Goal: Task Accomplishment & Management: Manage account settings

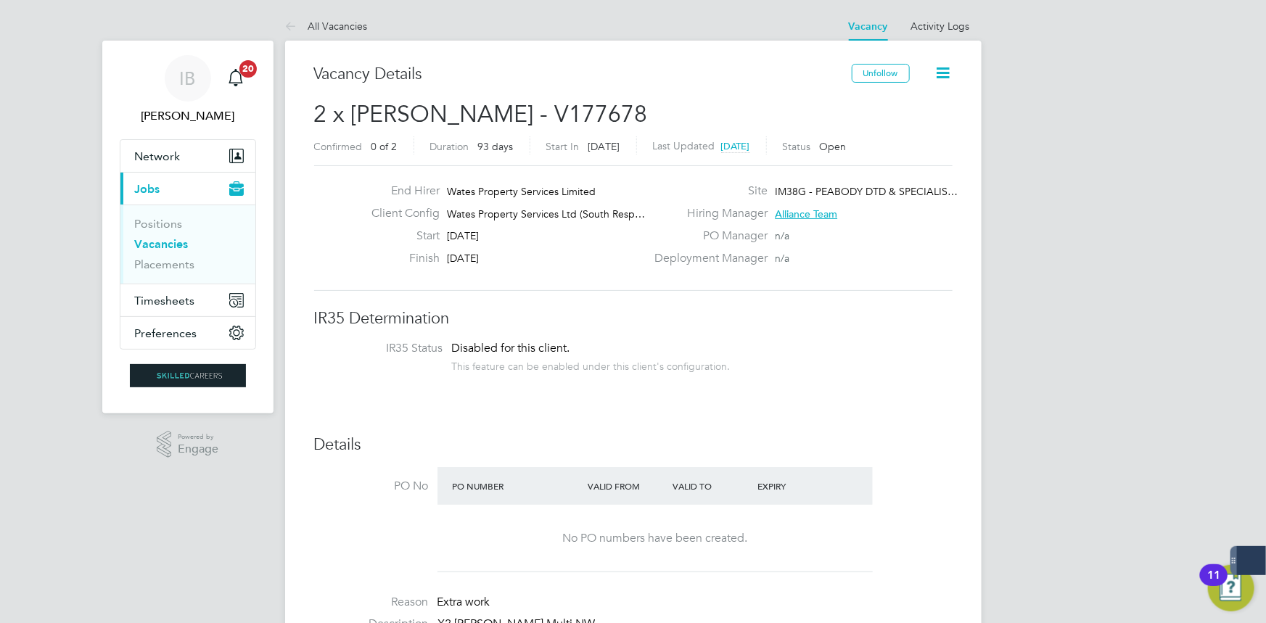
click at [149, 197] on button "Current page: Jobs" at bounding box center [187, 189] width 135 height 32
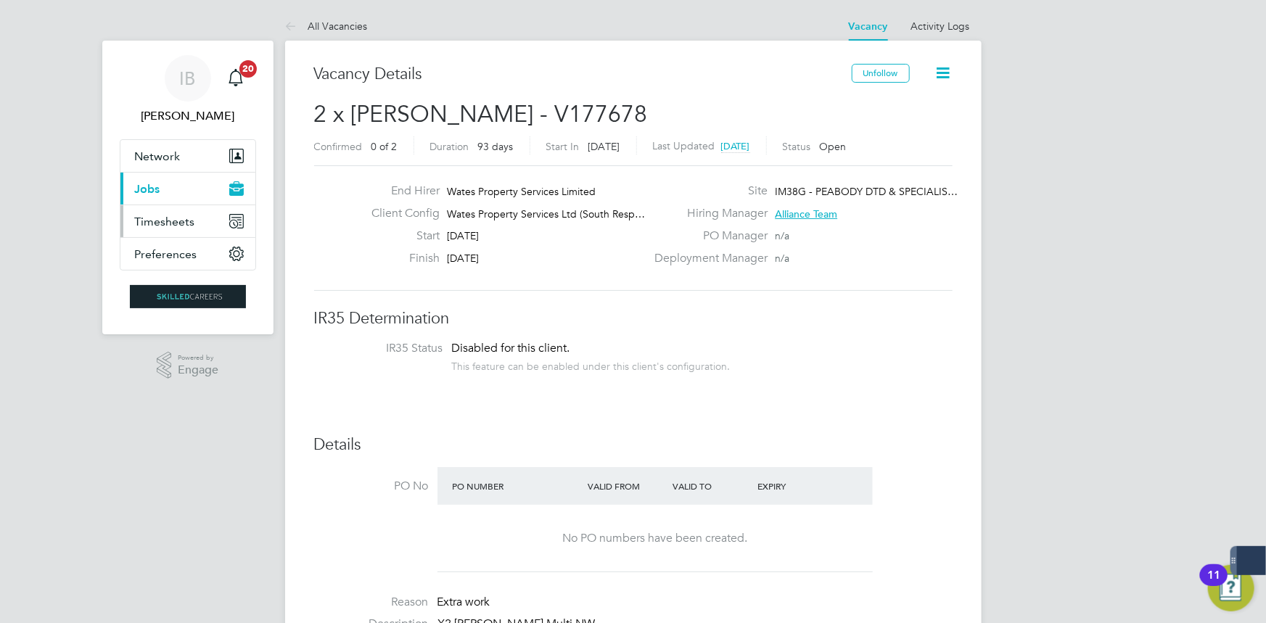
click at [158, 227] on span "Timesheets" at bounding box center [165, 222] width 60 height 14
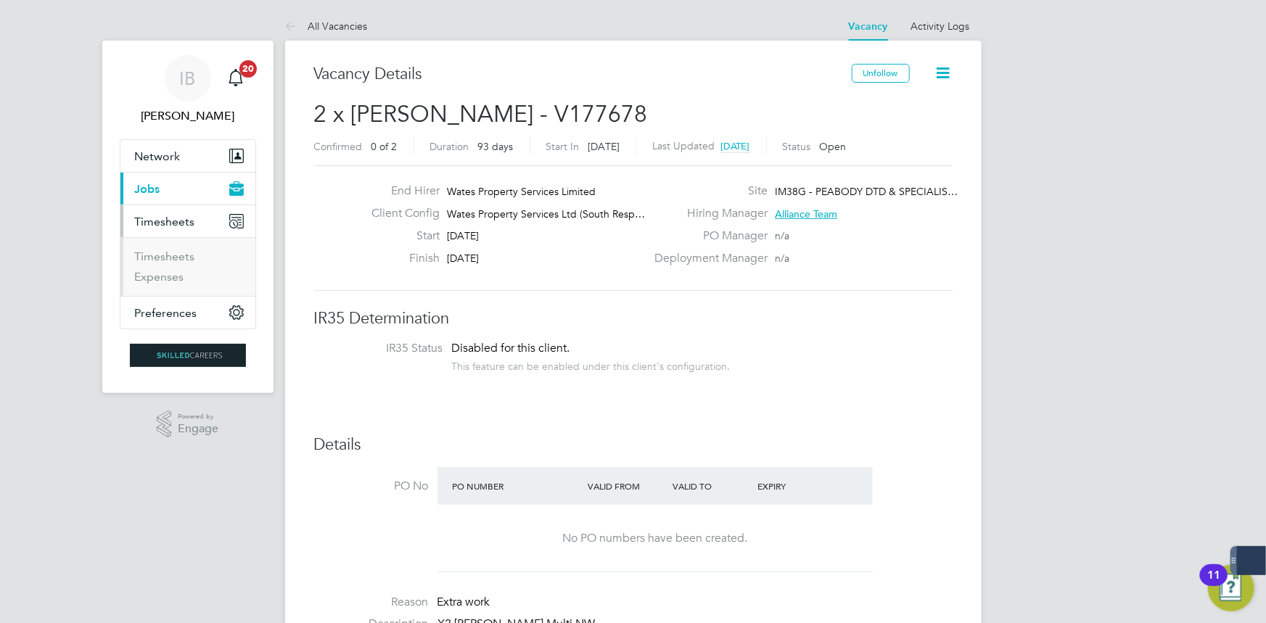
click at [163, 263] on li "Timesheets" at bounding box center [189, 259] width 109 height 20
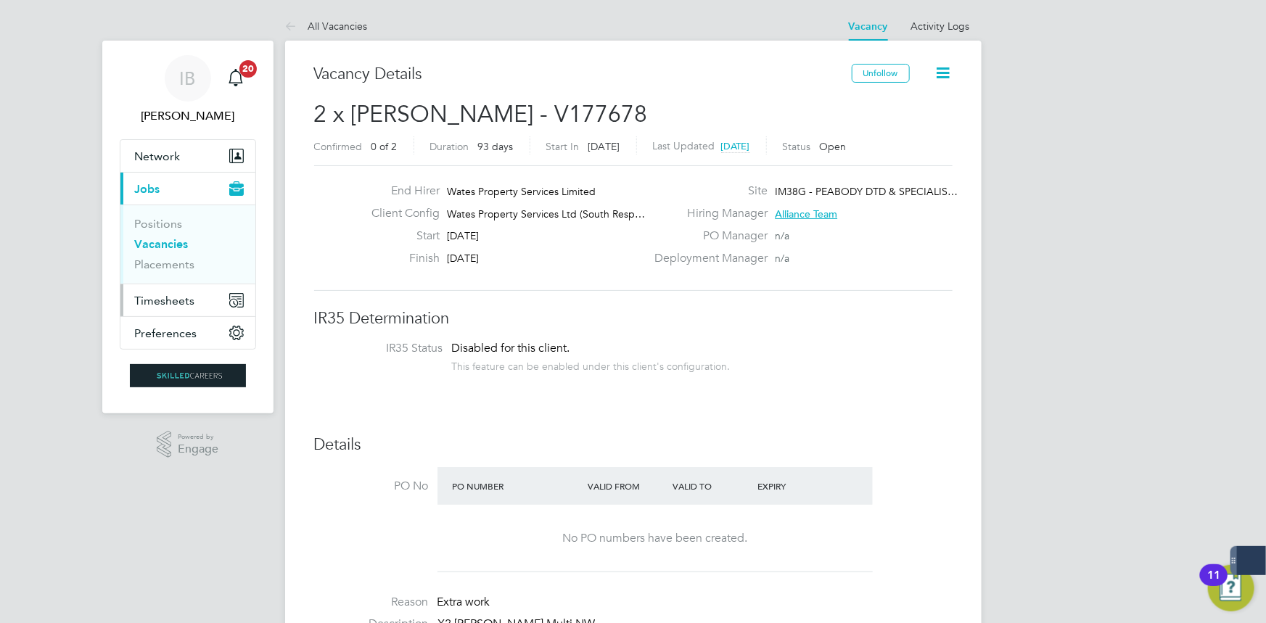
click at [178, 302] on span "Timesheets" at bounding box center [165, 301] width 60 height 14
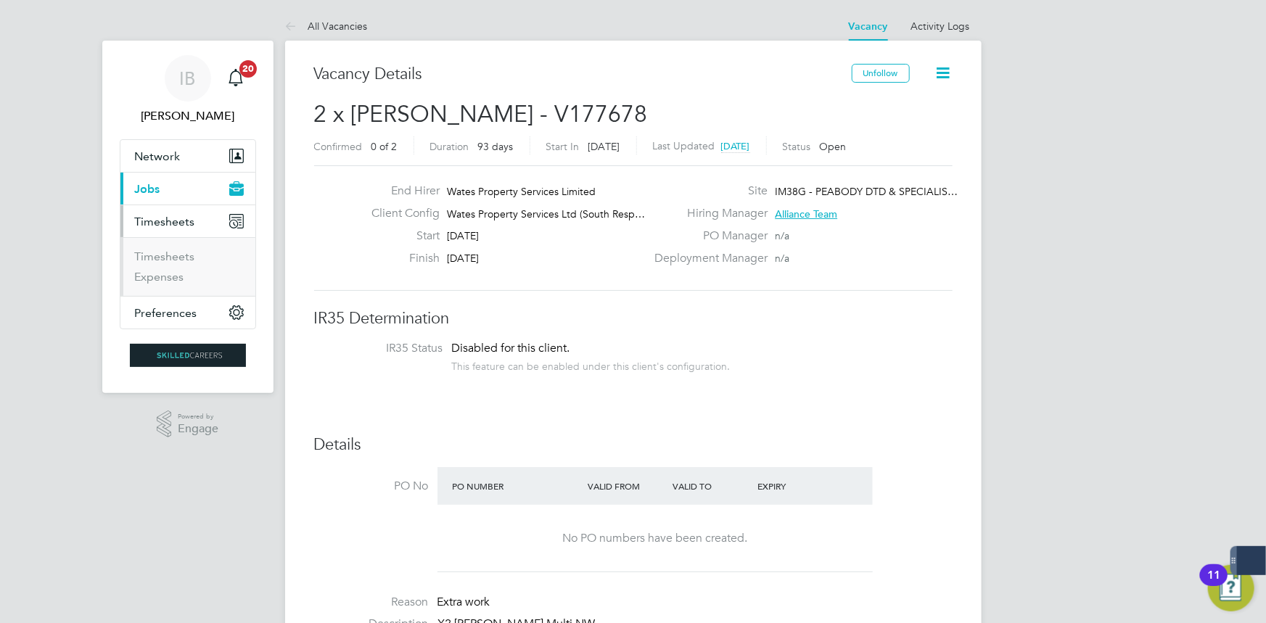
click at [178, 241] on ul "Timesheets Expenses" at bounding box center [187, 266] width 135 height 59
click at [184, 266] on li "Timesheets" at bounding box center [189, 259] width 109 height 20
click at [181, 253] on link "Timesheets" at bounding box center [165, 256] width 60 height 14
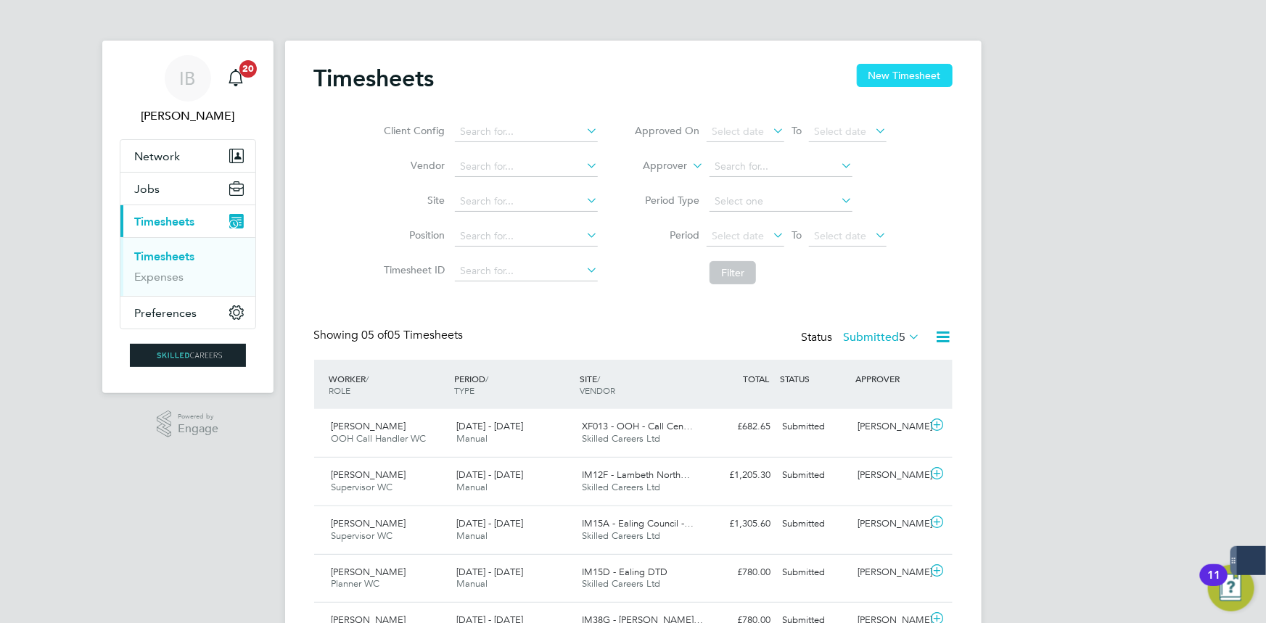
click at [906, 73] on button "New Timesheet" at bounding box center [904, 75] width 96 height 23
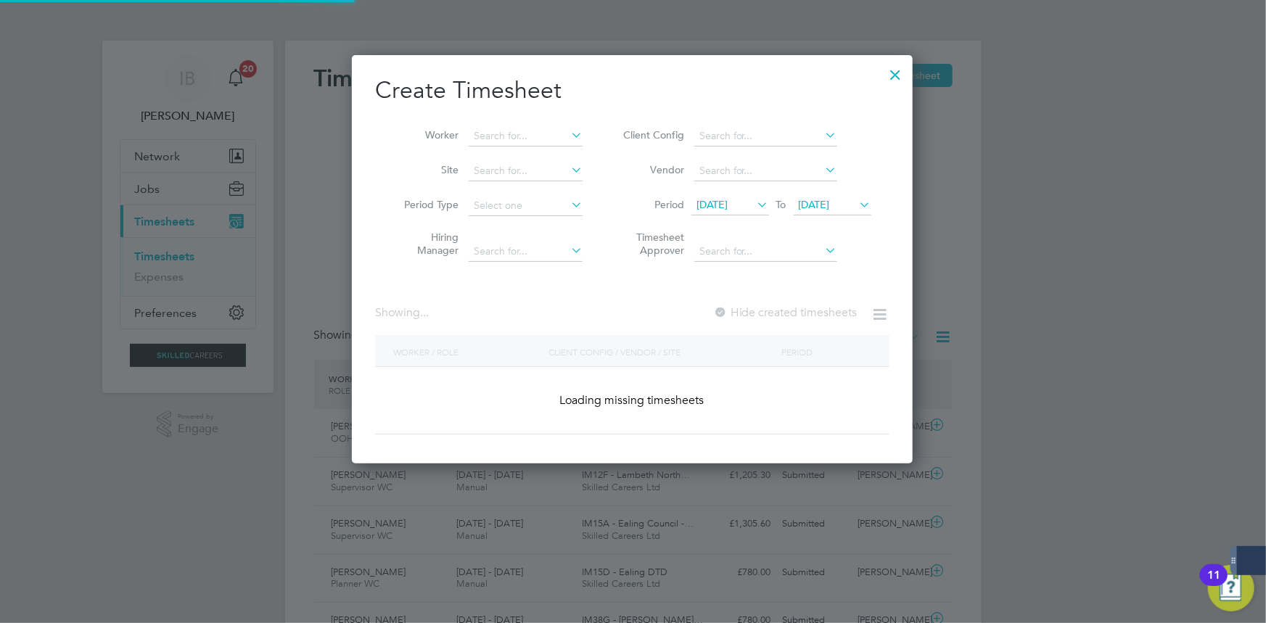
click at [491, 124] on li "Worker" at bounding box center [488, 136] width 226 height 35
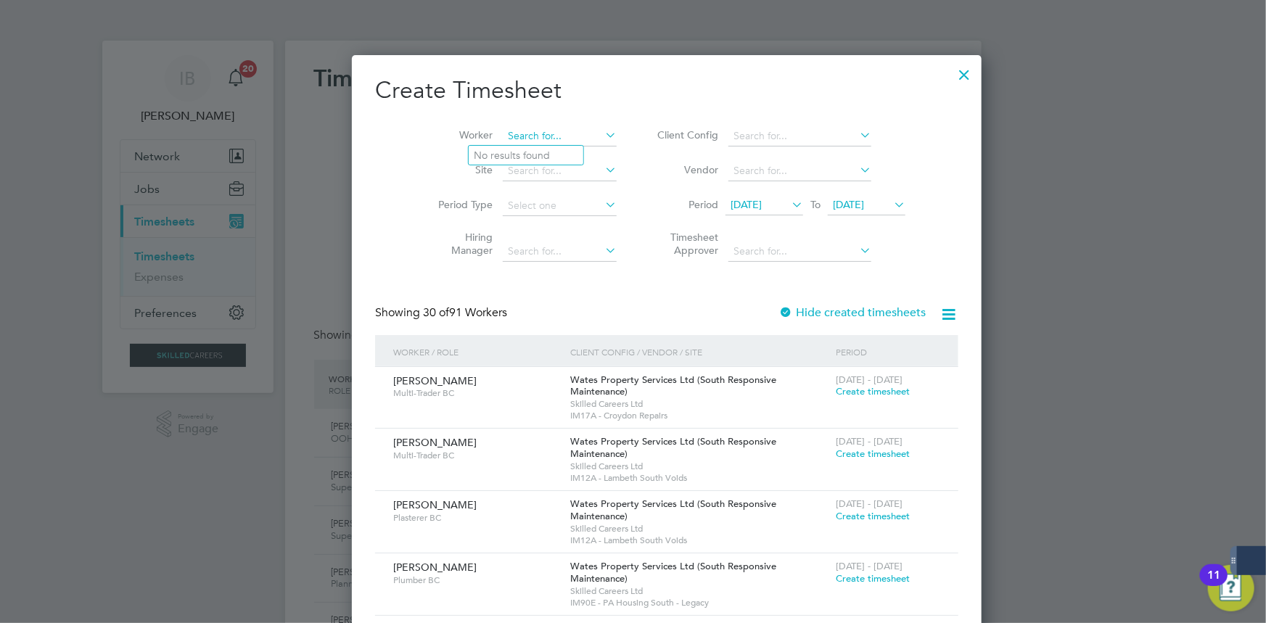
click at [503, 141] on input at bounding box center [560, 136] width 114 height 20
click at [495, 162] on li "[PERSON_NAME]" at bounding box center [534, 156] width 133 height 20
type input "[PERSON_NAME]"
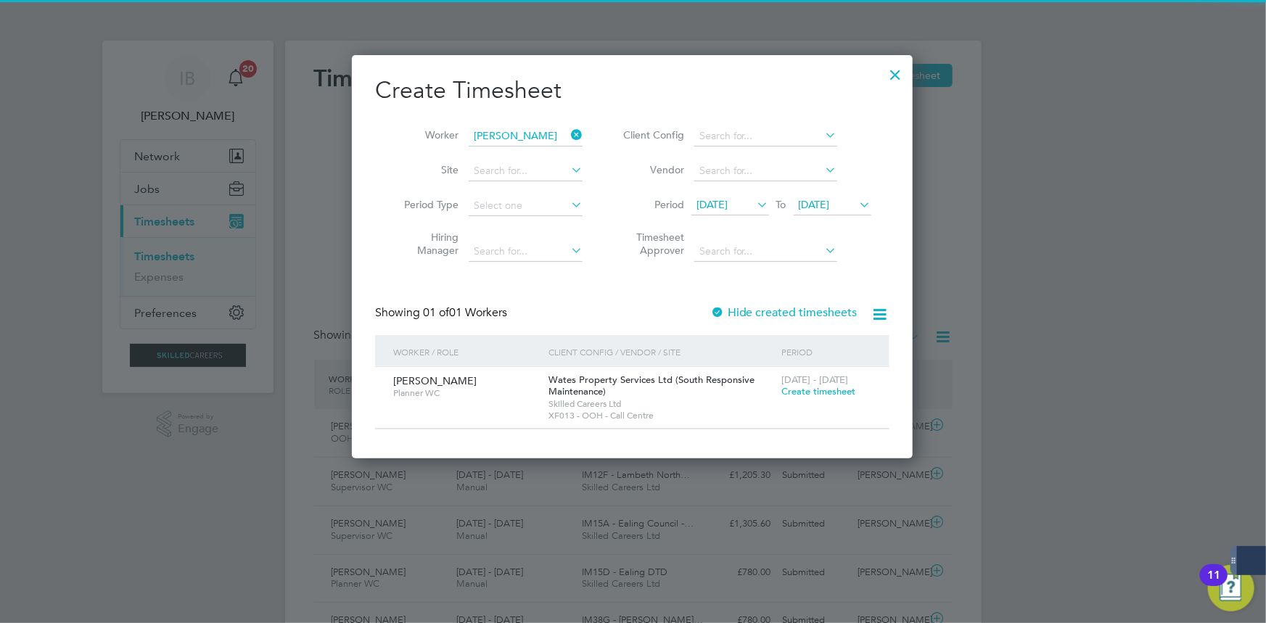
click at [794, 389] on span "Create timesheet" at bounding box center [818, 391] width 74 height 12
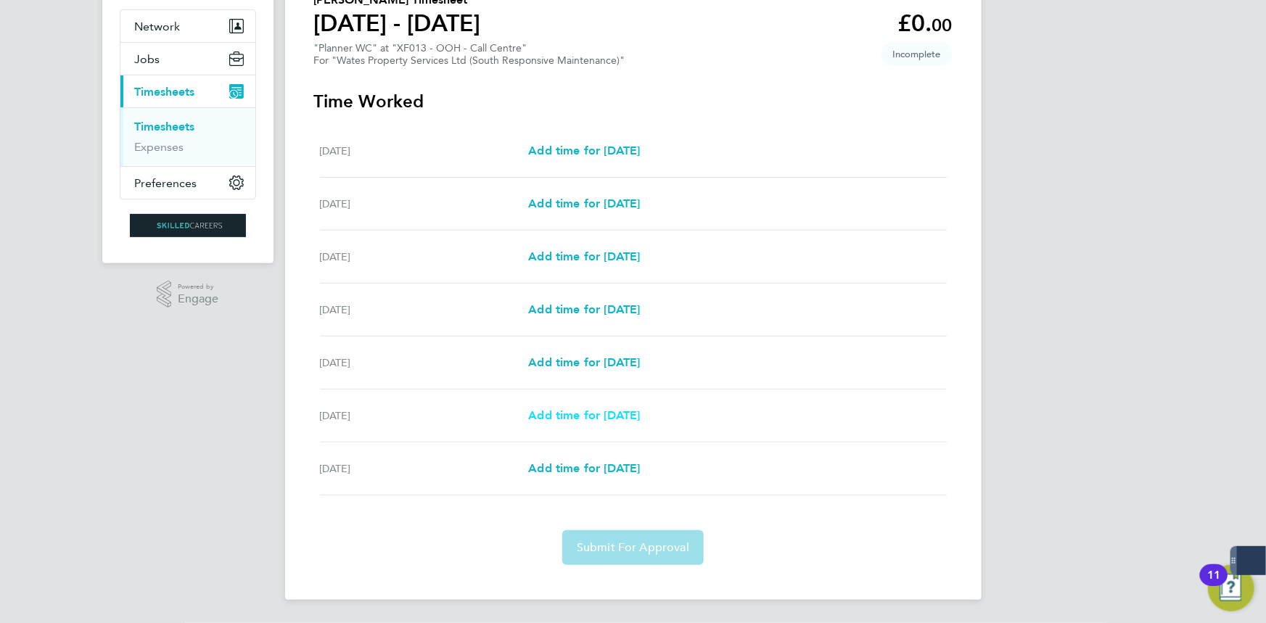
click at [581, 408] on span "Add time for [DATE]" at bounding box center [584, 415] width 112 height 14
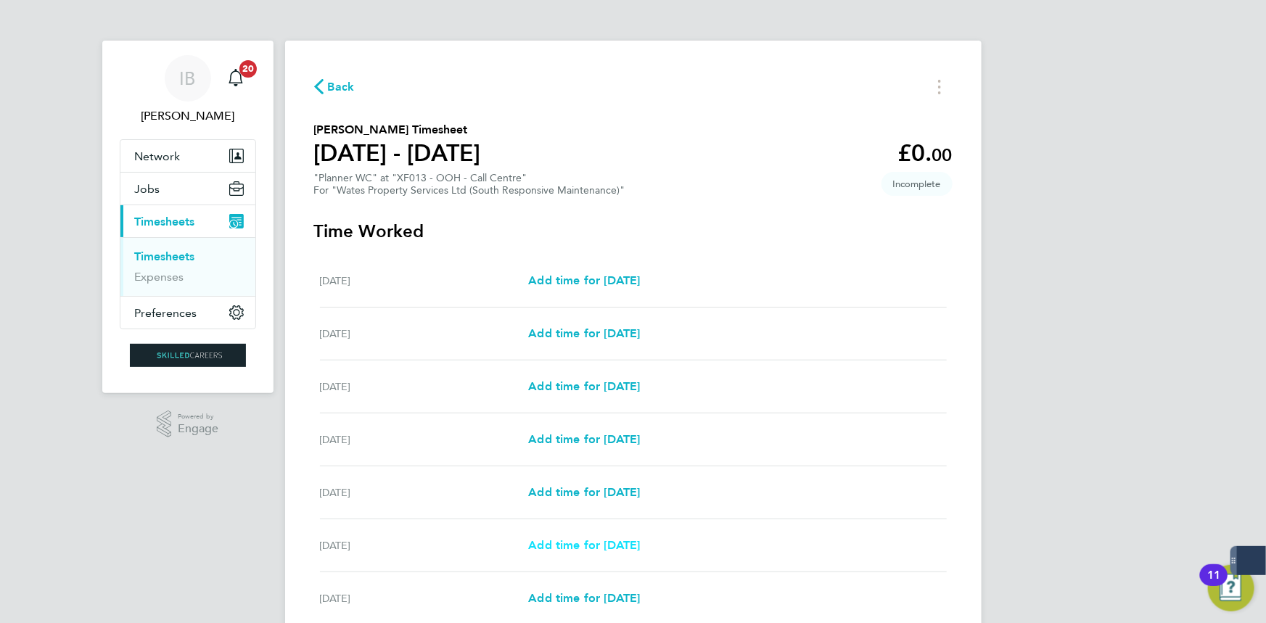
select select "30"
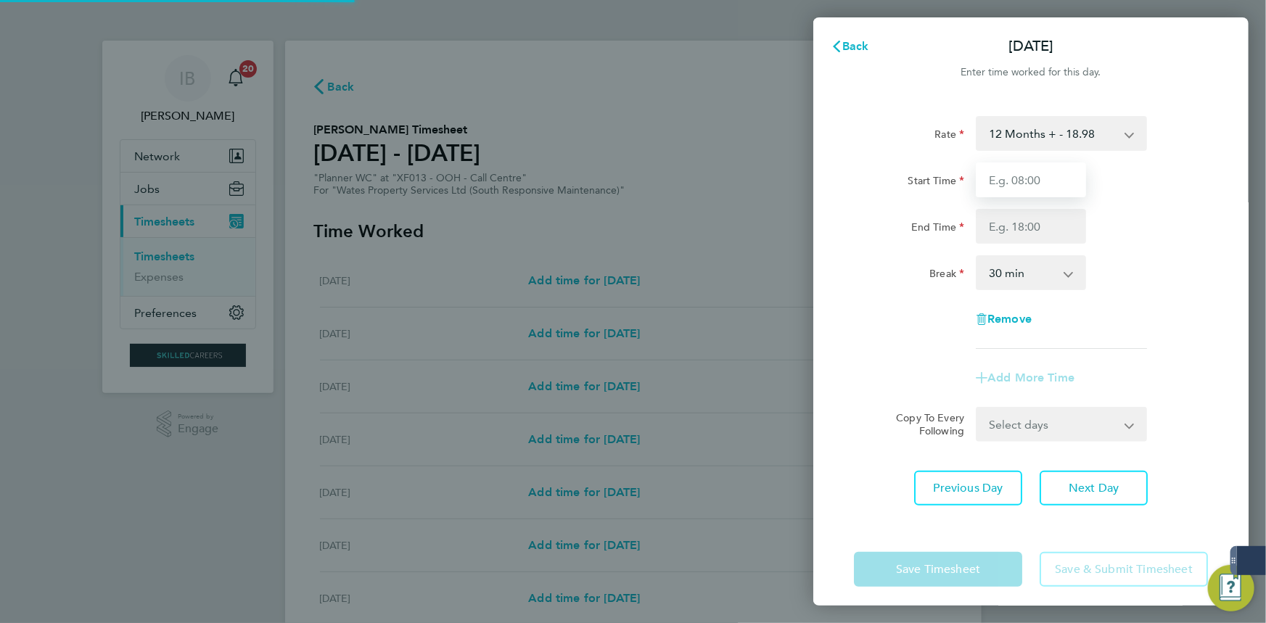
click at [1011, 185] on input "Start Time" at bounding box center [1030, 179] width 110 height 35
type input "00:00"
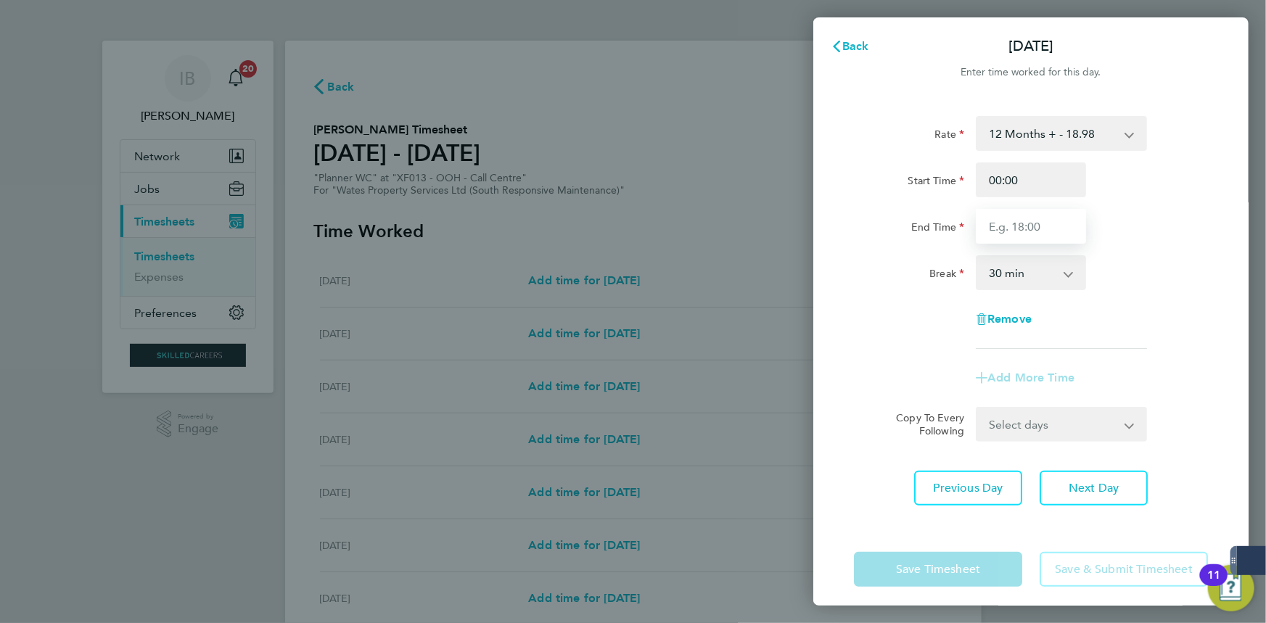
click at [1052, 218] on input "End Time" at bounding box center [1030, 226] width 110 height 35
type input "17:00"
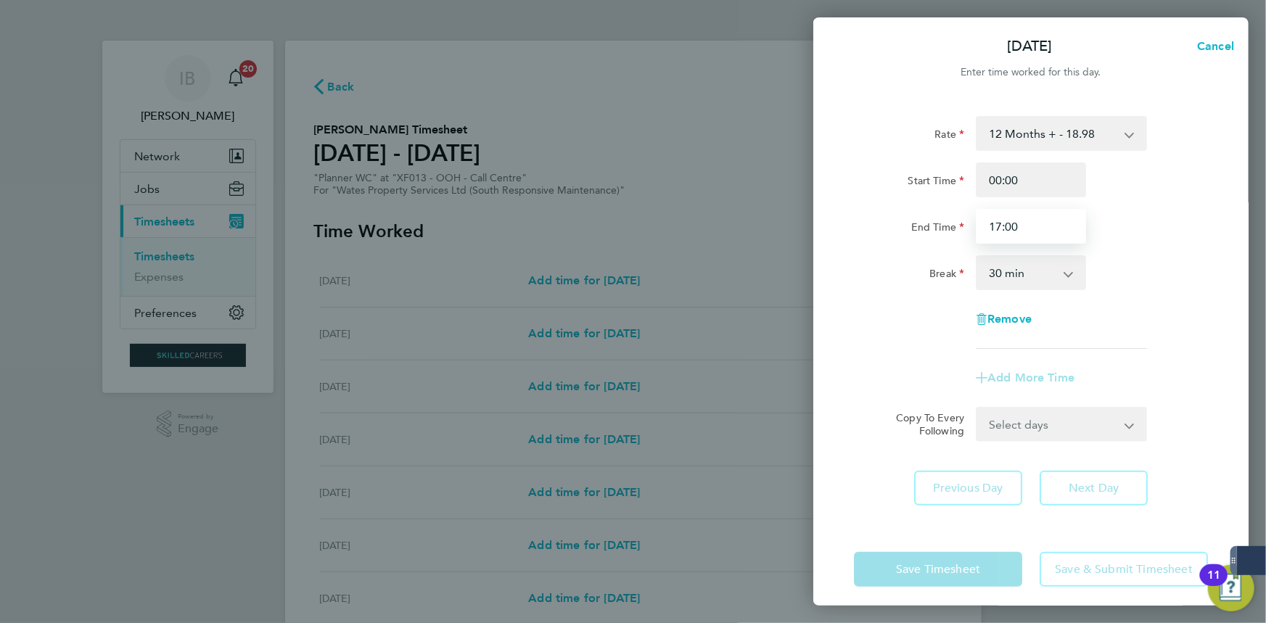
drag, startPoint x: 1033, startPoint y: 226, endPoint x: 836, endPoint y: 231, distance: 197.3
click at [836, 231] on div "Rate 12 Months + - 18.98 Start Time 00:00 End Time 17:00 Break 0 min 15 min 30 …" at bounding box center [1030, 311] width 435 height 424
type input "08:00"
drag, startPoint x: 1059, startPoint y: 419, endPoint x: 1052, endPoint y: 453, distance: 34.8
click at [1059, 419] on form "Rate 12 Months + - 18.98 Start Time 00:00 End Time 08:00 Break 0 min 15 min 30 …" at bounding box center [1031, 279] width 354 height 326
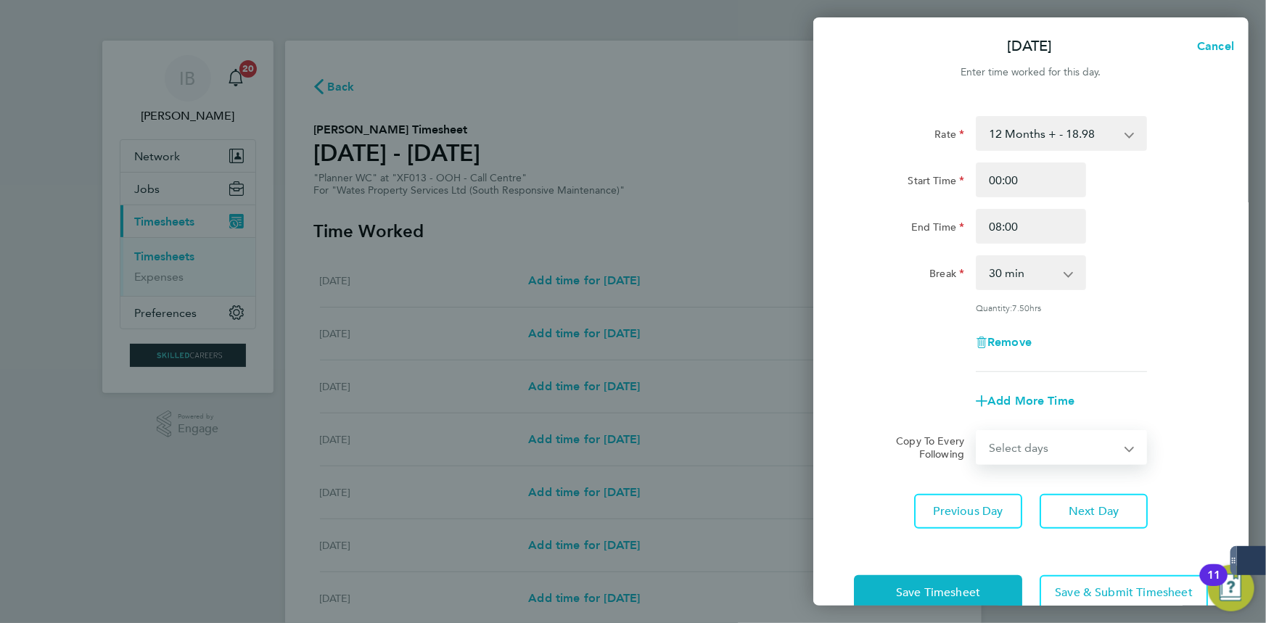
select select "FRI"
click at [977, 432] on select "Select days [DATE]" at bounding box center [1053, 448] width 152 height 32
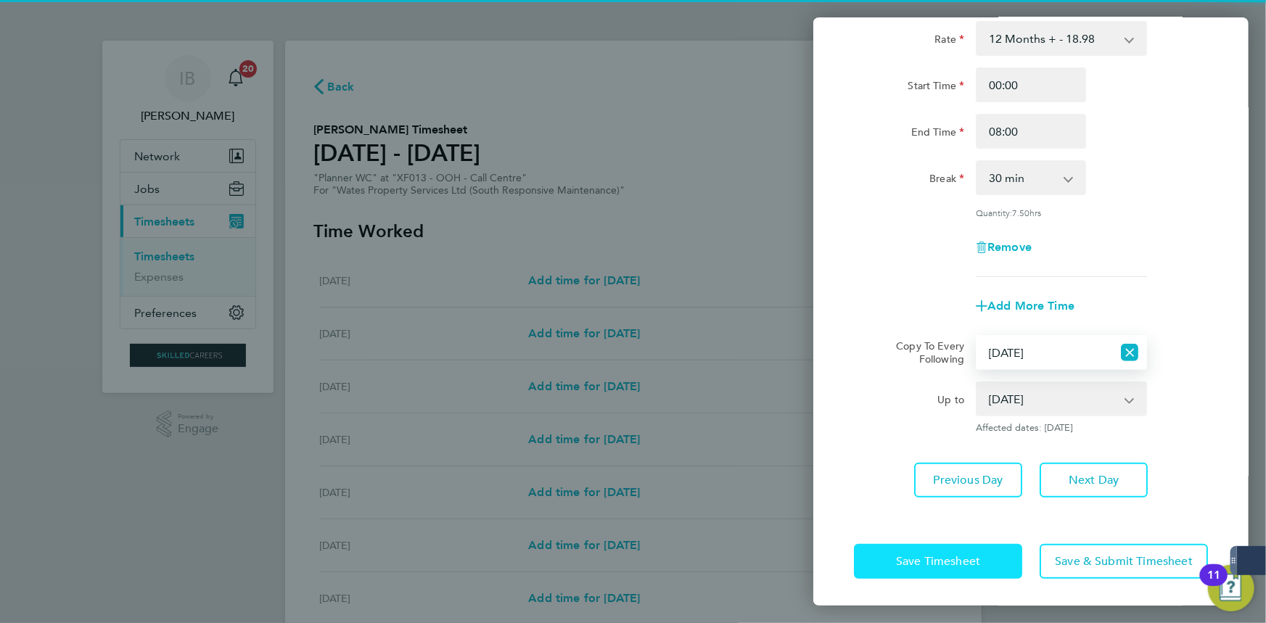
drag, startPoint x: 965, startPoint y: 559, endPoint x: 648, endPoint y: 428, distance: 343.0
click at [966, 559] on span "Save Timesheet" at bounding box center [938, 561] width 84 height 15
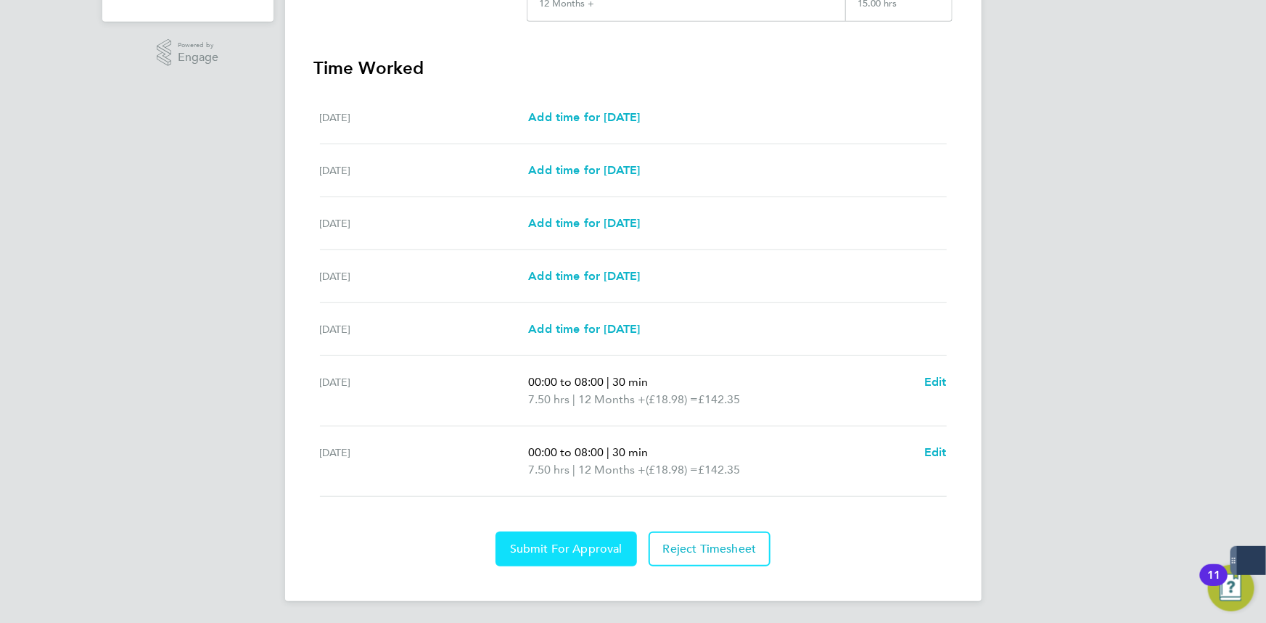
click at [558, 550] on span "Submit For Approval" at bounding box center [566, 549] width 112 height 15
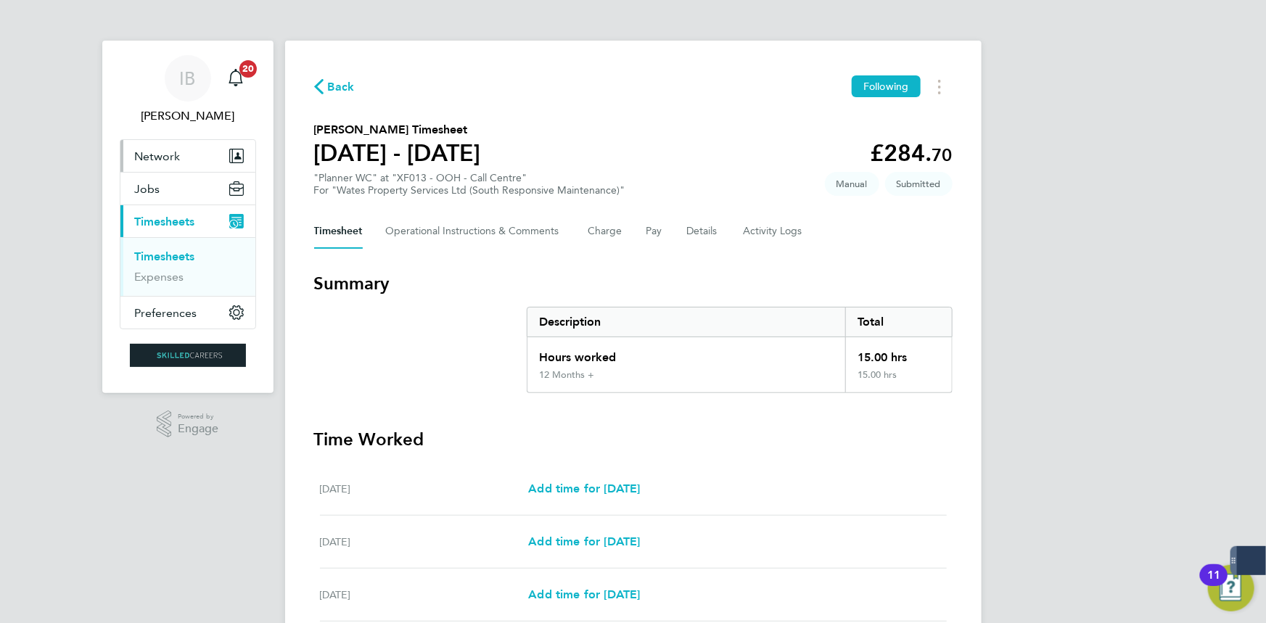
click at [167, 145] on button "Network" at bounding box center [187, 156] width 135 height 32
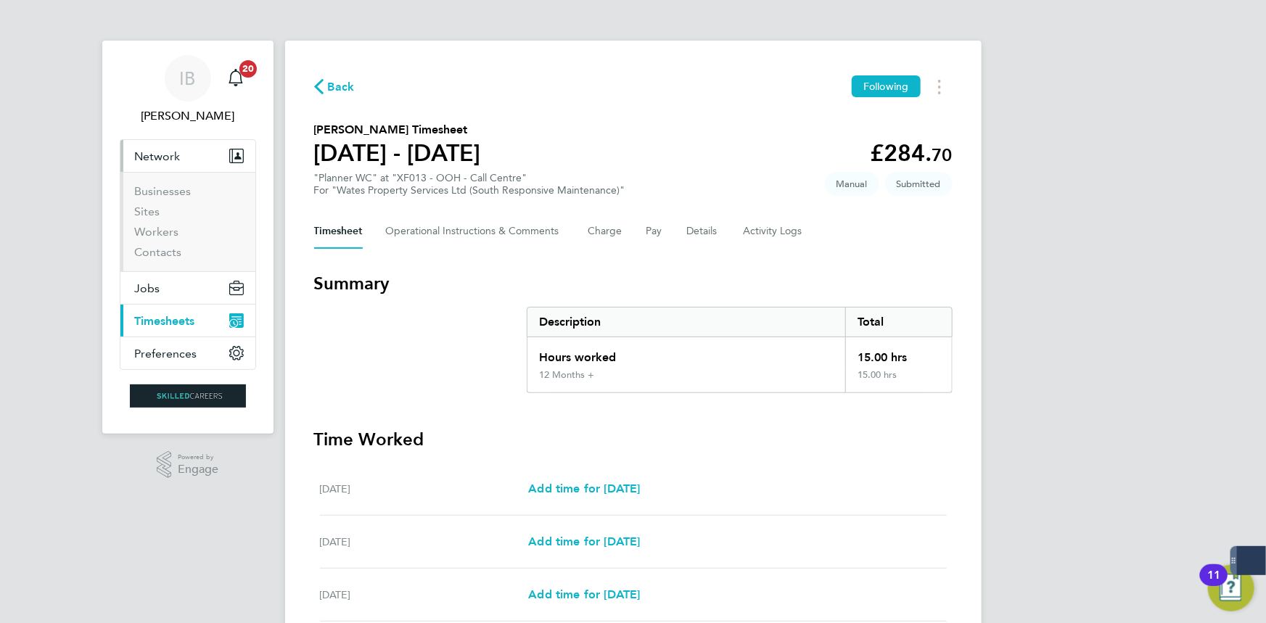
click at [178, 220] on li "Sites" at bounding box center [189, 215] width 109 height 20
click at [171, 231] on link "Workers" at bounding box center [157, 232] width 44 height 14
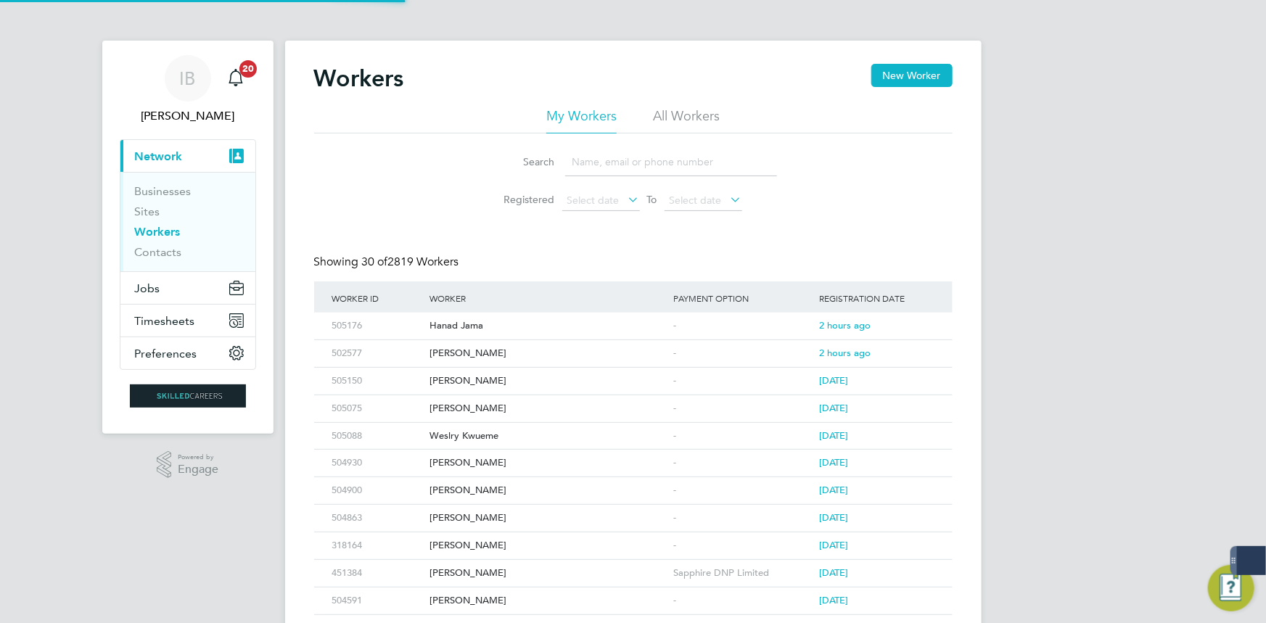
click at [625, 164] on input at bounding box center [671, 162] width 212 height 28
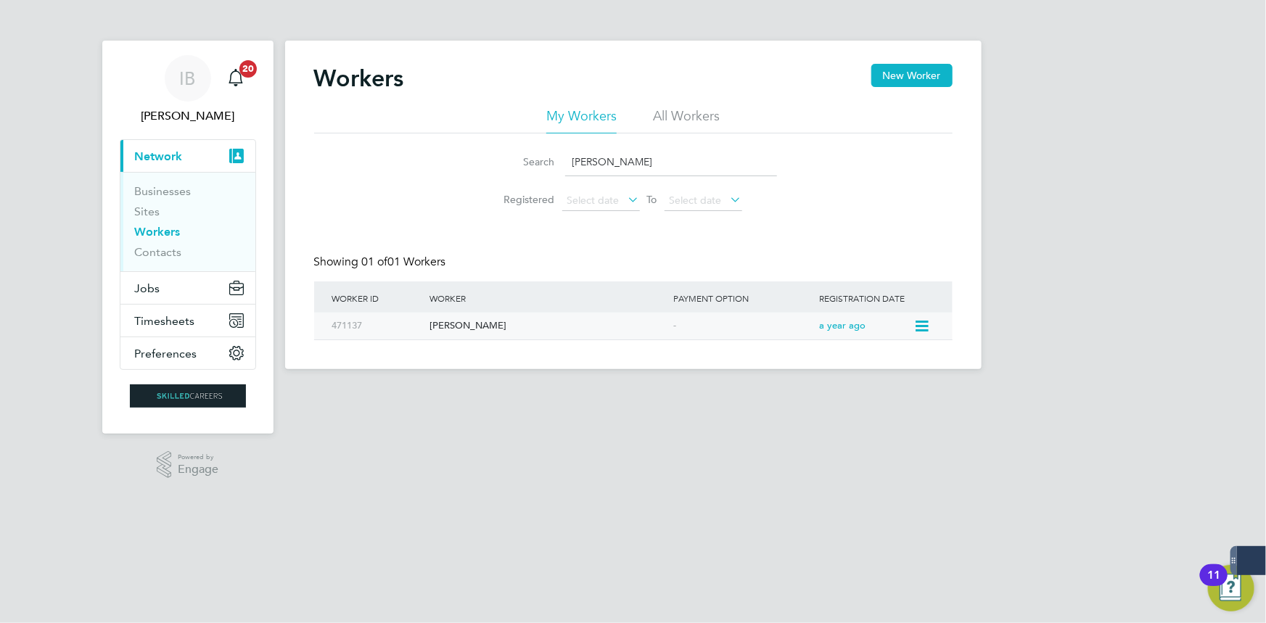
type input "[PERSON_NAME]"
click at [661, 321] on div "[PERSON_NAME]" at bounding box center [548, 326] width 244 height 27
click at [173, 290] on button "Jobs" at bounding box center [187, 288] width 135 height 32
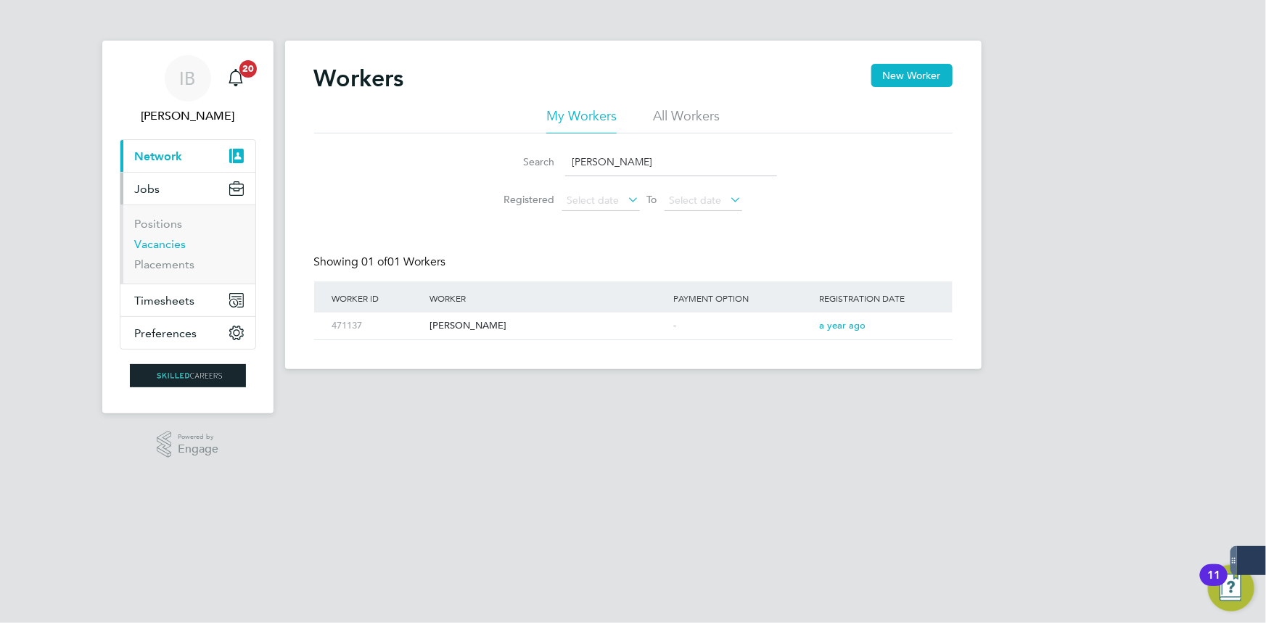
click at [172, 239] on link "Vacancies" at bounding box center [160, 244] width 51 height 14
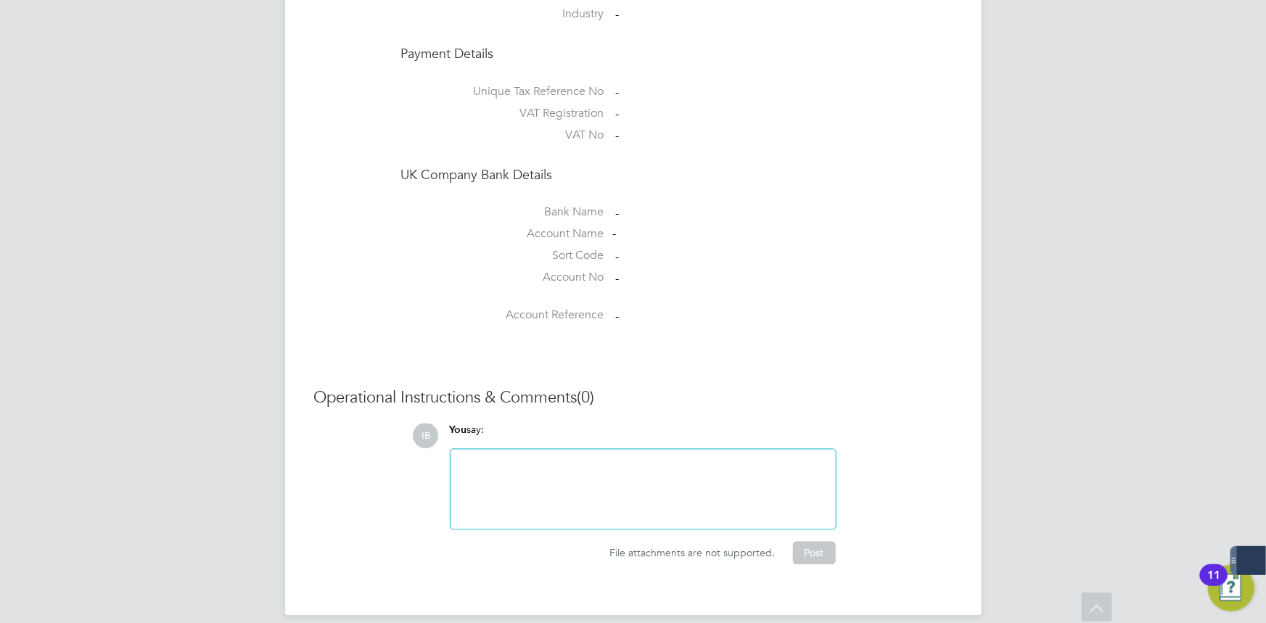
scroll to position [667, 0]
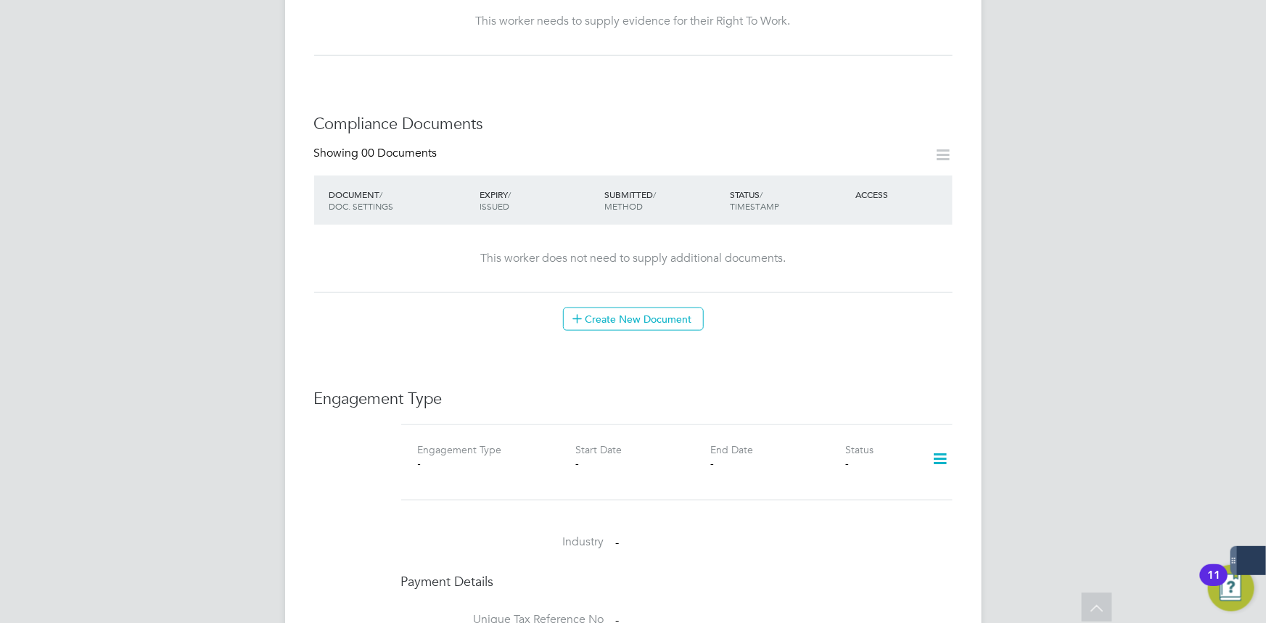
click at [949, 447] on icon at bounding box center [939, 458] width 25 height 33
click at [862, 501] on li "Add Engagement Type" at bounding box center [865, 506] width 165 height 20
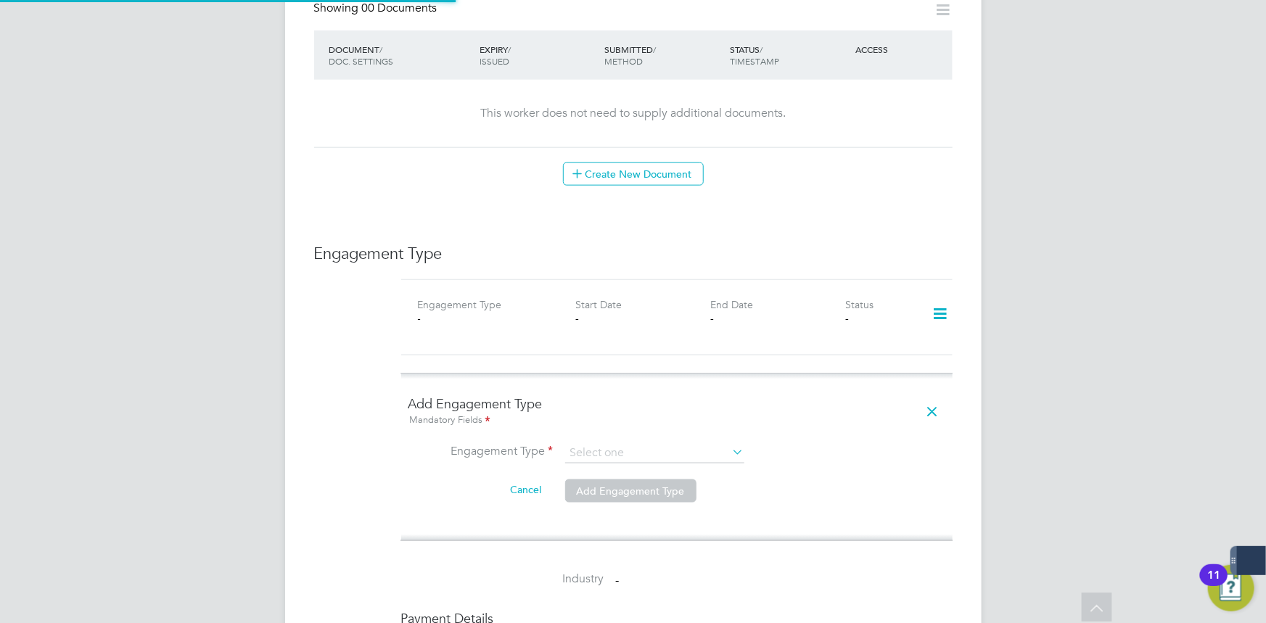
scroll to position [931, 0]
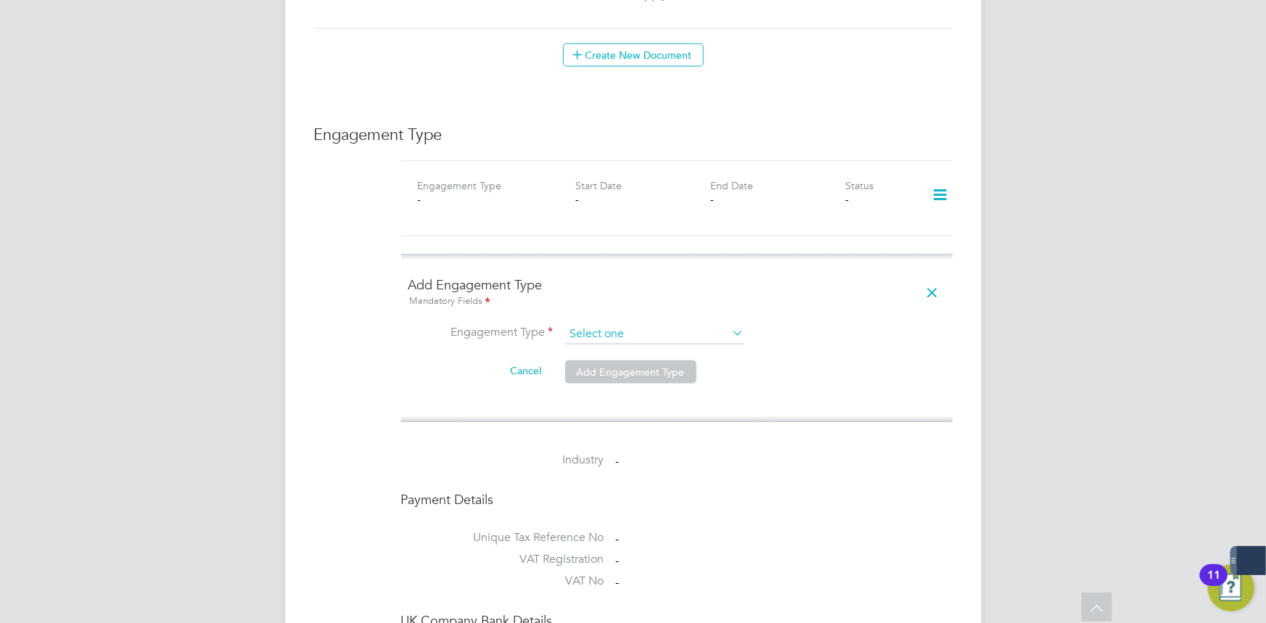
click at [632, 324] on input at bounding box center [654, 334] width 179 height 20
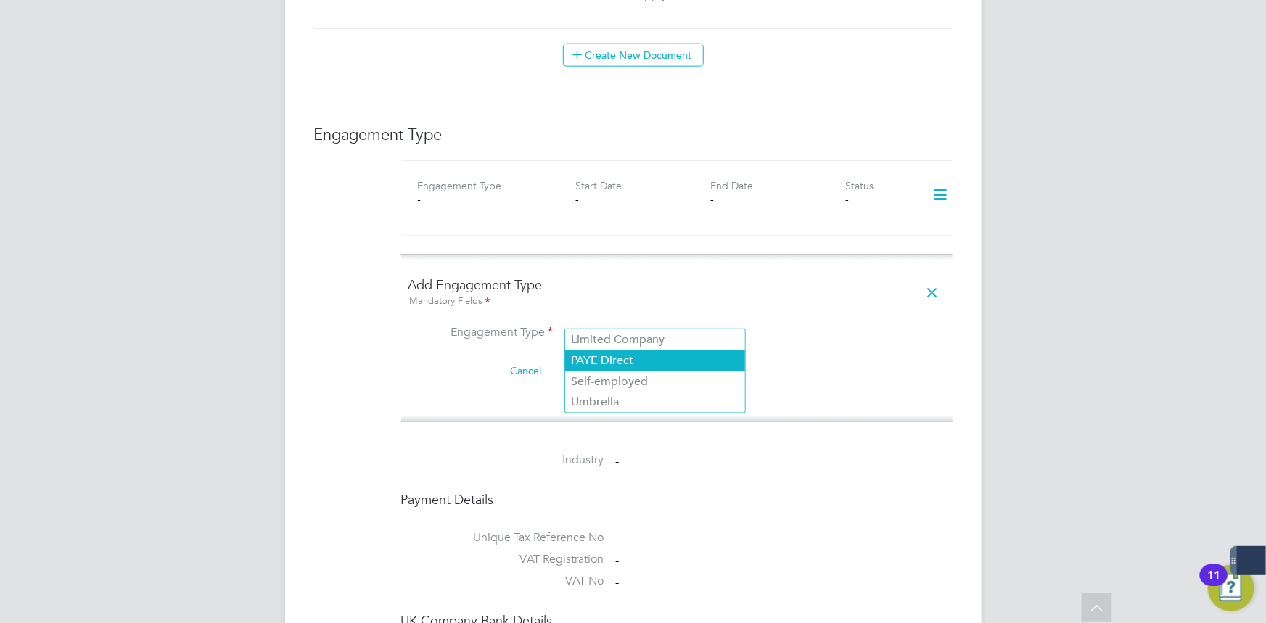
click at [621, 360] on li "PAYE Direct" at bounding box center [655, 360] width 180 height 21
type input "PAYE Direct"
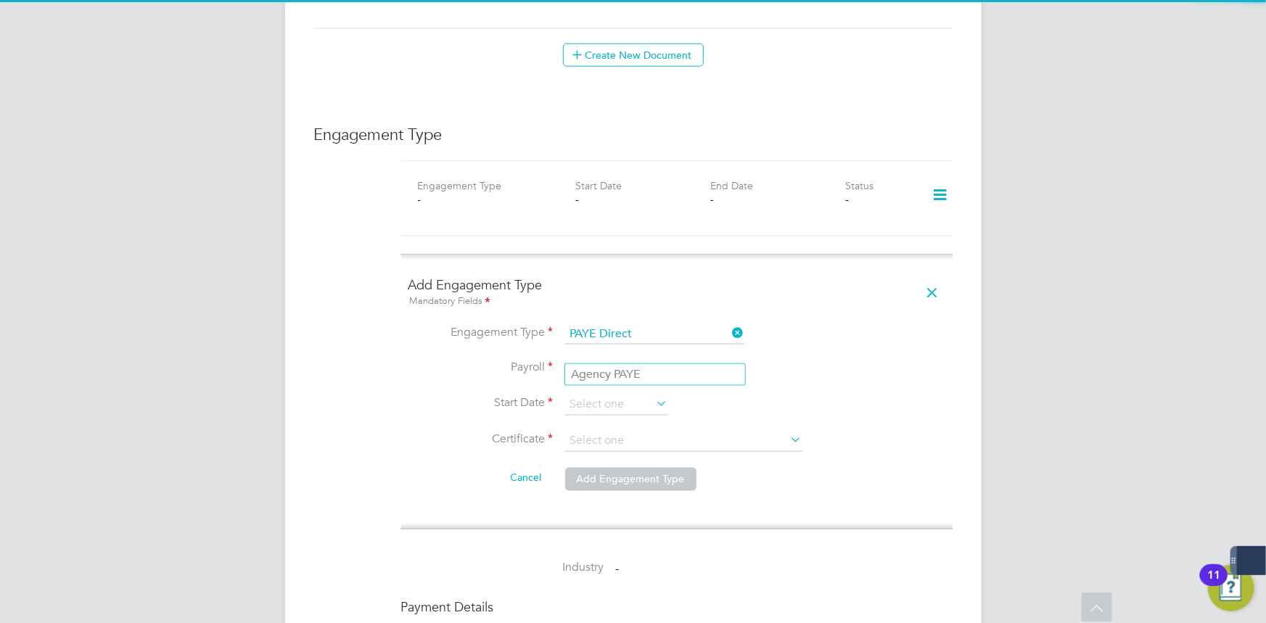
click at [610, 360] on input at bounding box center [654, 369] width 179 height 20
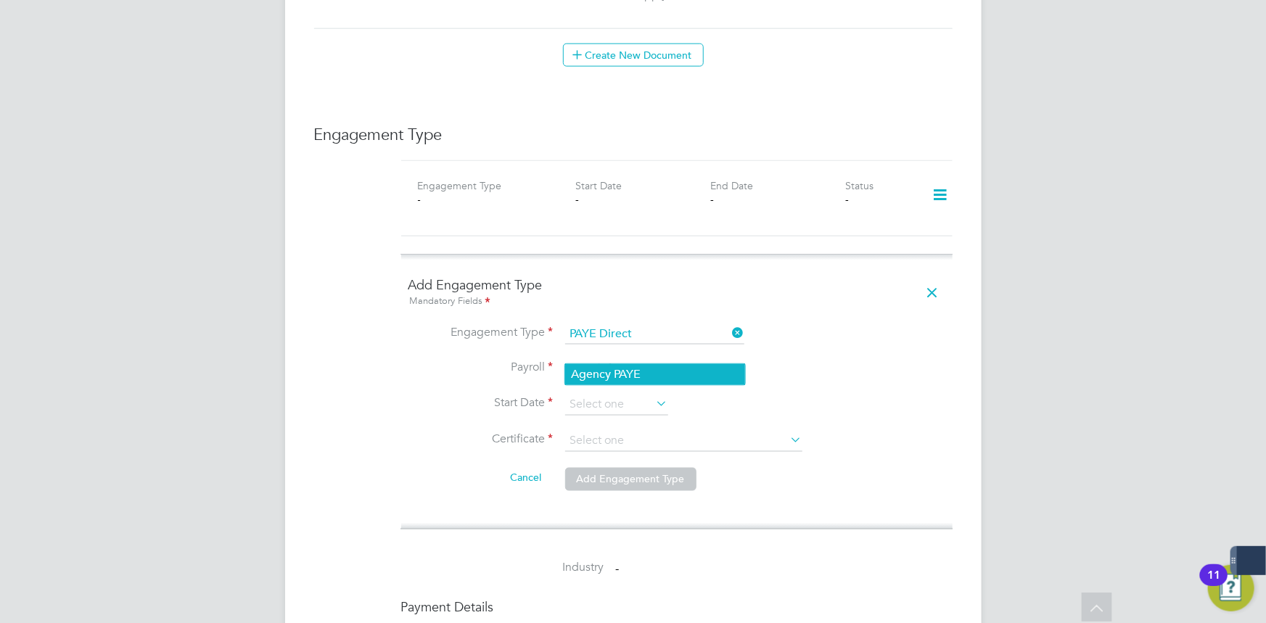
click at [607, 371] on li "Agency PAYE" at bounding box center [655, 374] width 180 height 21
type input "Agency PAYE"
click at [609, 395] on input at bounding box center [616, 405] width 103 height 22
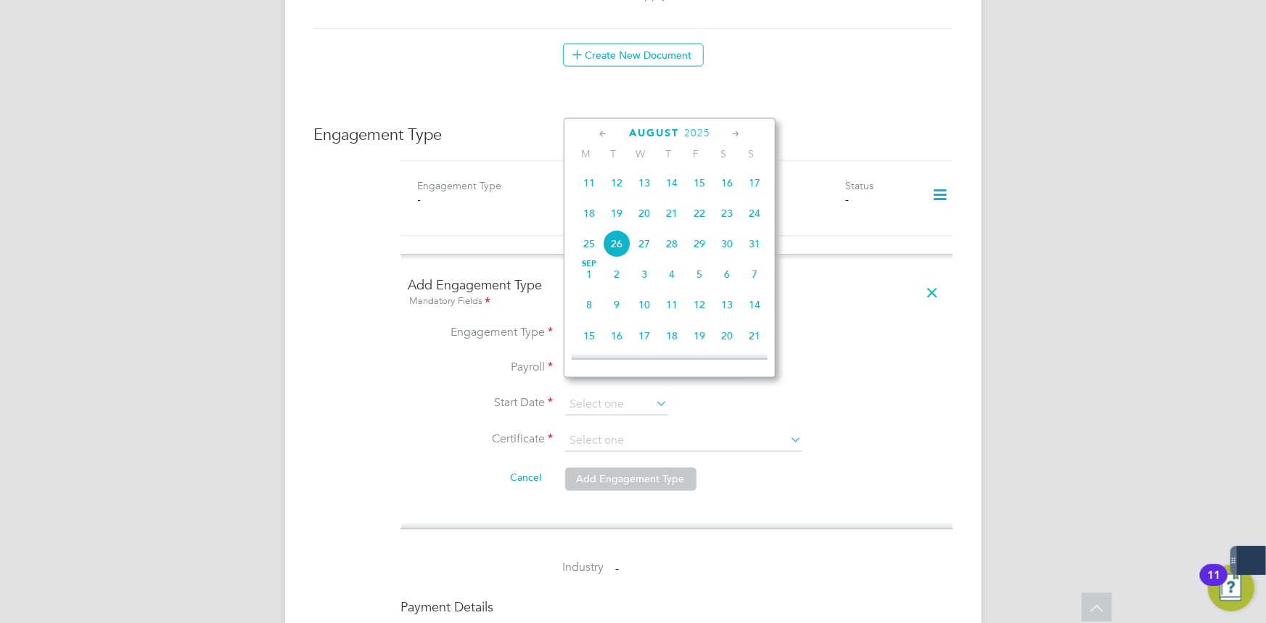
click at [591, 281] on span "Sep 1" at bounding box center [589, 274] width 28 height 28
type input "[DATE]"
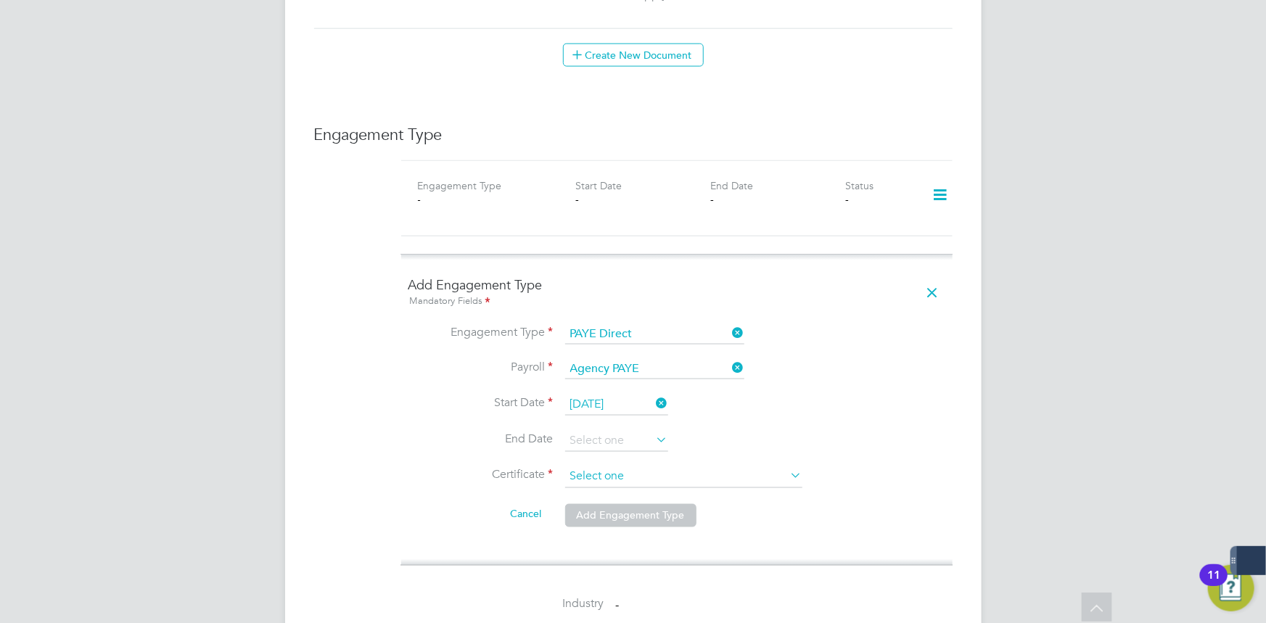
click at [597, 466] on input at bounding box center [683, 477] width 237 height 22
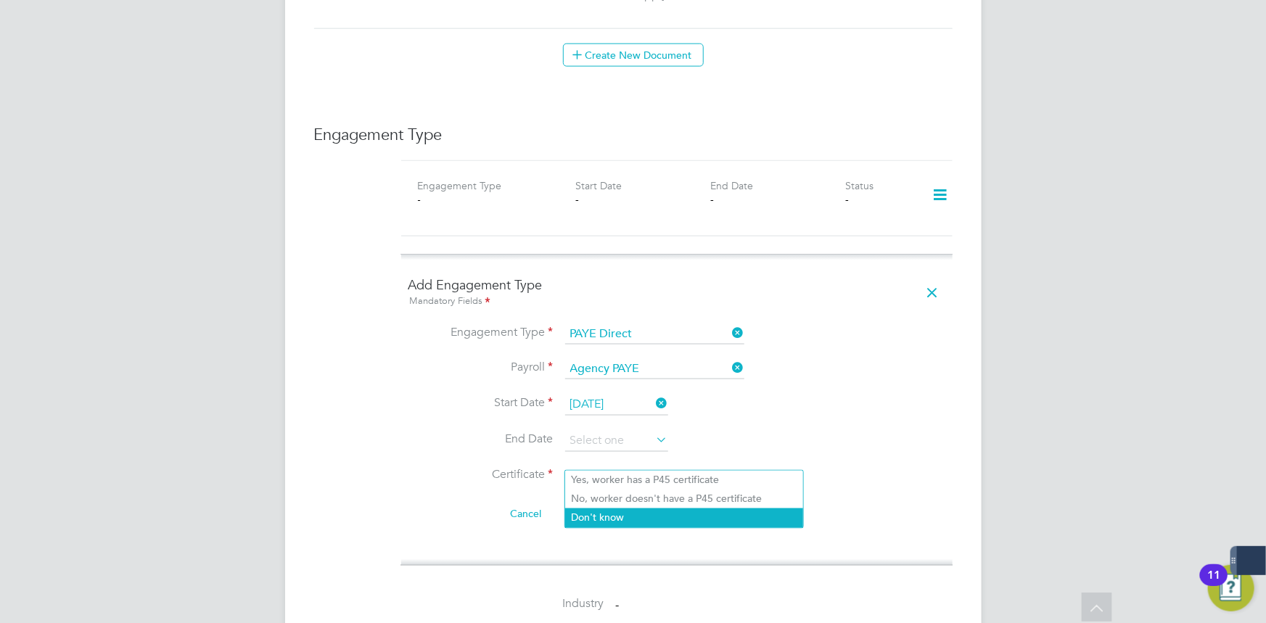
click at [605, 515] on li "Don't know" at bounding box center [684, 517] width 238 height 19
type input "Don't know"
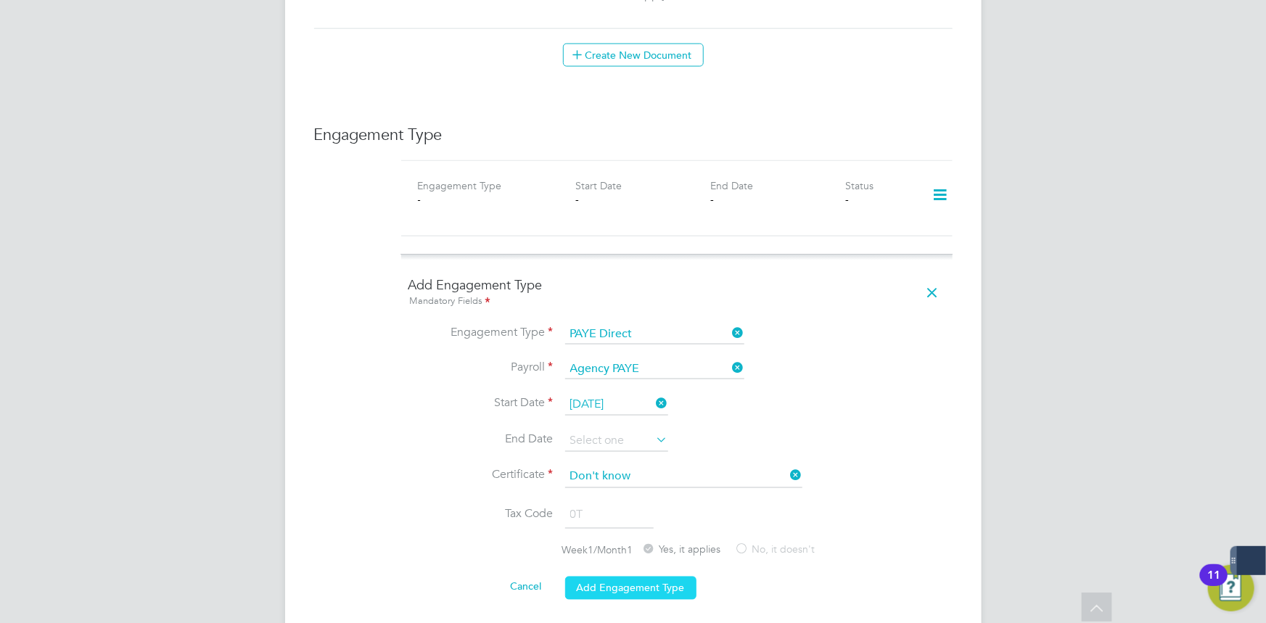
click at [604, 577] on button "Add Engagement Type" at bounding box center [630, 588] width 131 height 23
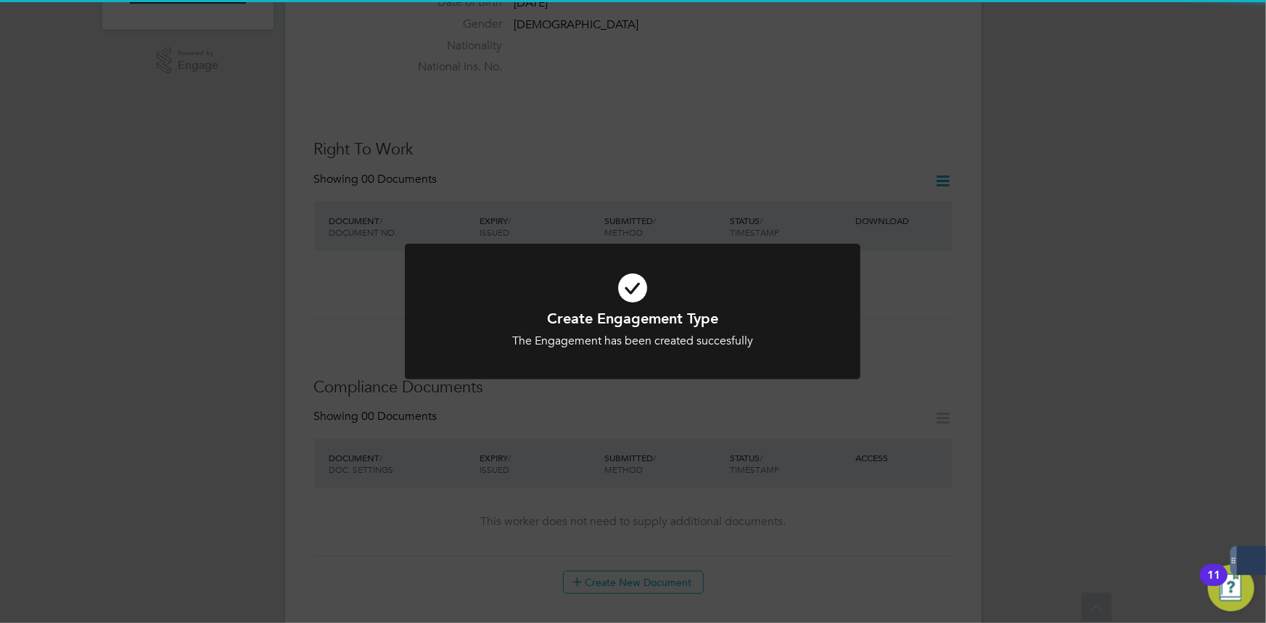
scroll to position [206, 0]
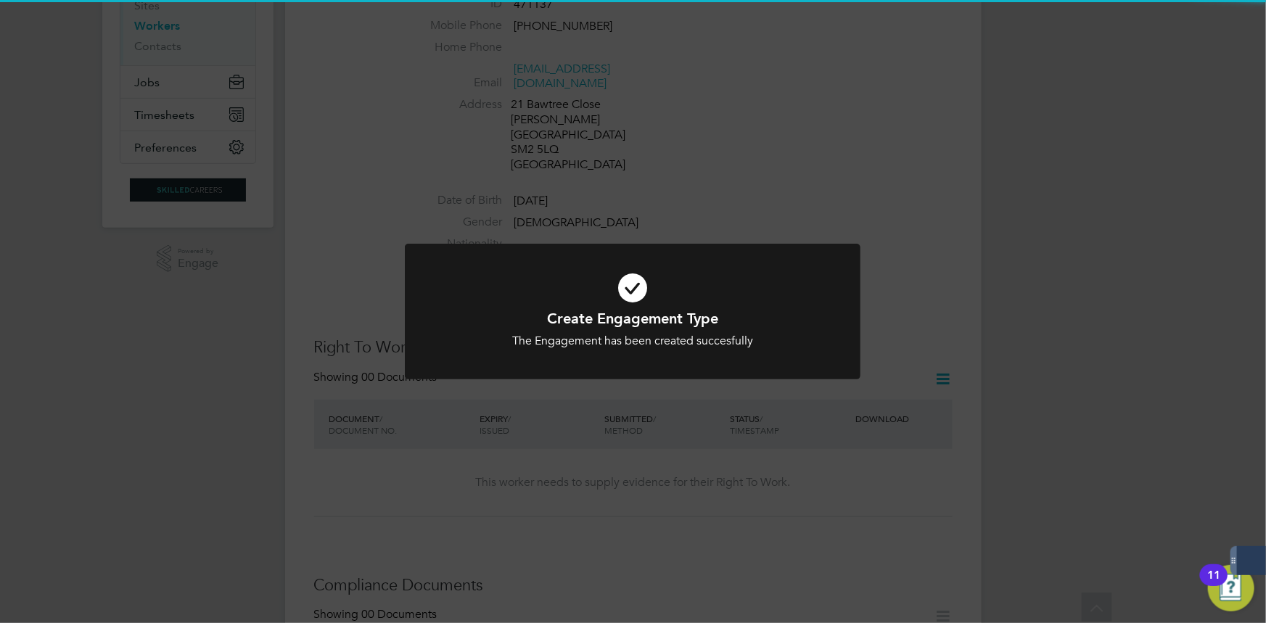
click at [672, 347] on div "The Engagement has been created succesfully" at bounding box center [632, 341] width 377 height 15
